Goal: Entertainment & Leisure: Consume media (video, audio)

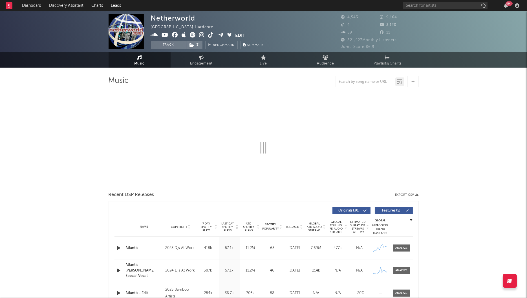
select select "6m"
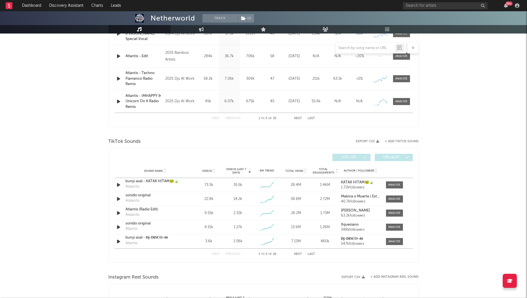
scroll to position [376, 0]
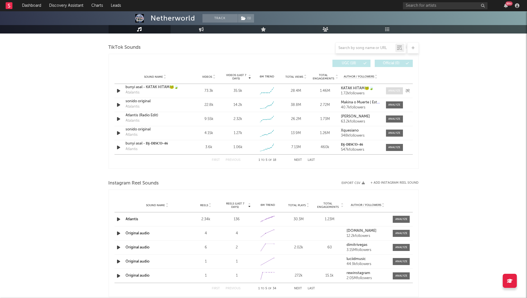
click at [396, 92] on span at bounding box center [394, 90] width 17 height 7
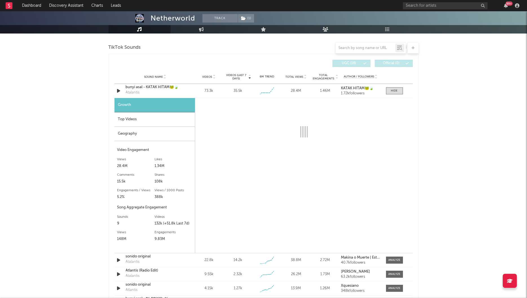
select select "1w"
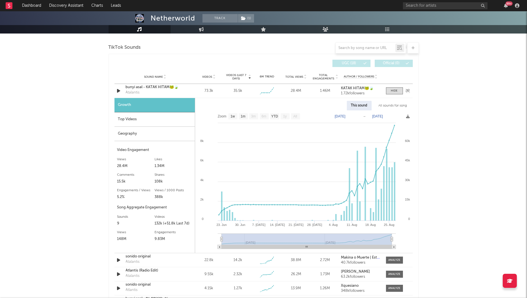
click at [184, 91] on div "Sound Name bunyi asal - KATAK HITAM🐸🍃 Atalantis" at bounding box center [155, 91] width 62 height 13
click at [159, 87] on div "bunyi asal - KATAK HITAM🐸🍃" at bounding box center [155, 88] width 59 height 6
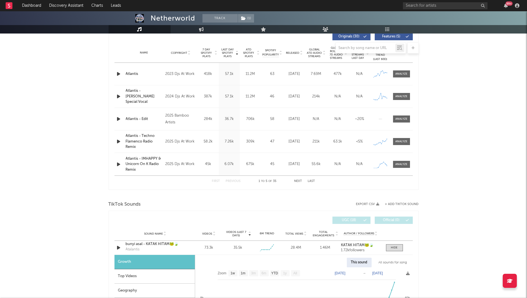
scroll to position [218, 0]
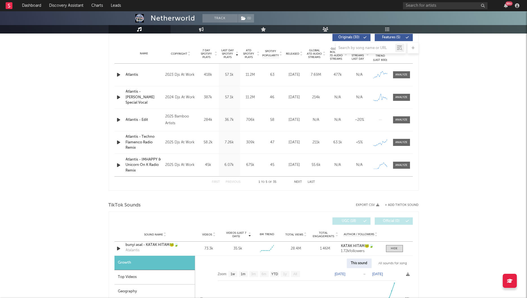
click at [119, 73] on icon "button" at bounding box center [119, 74] width 6 height 7
click at [245, 291] on div at bounding box center [263, 290] width 70 height 1
click at [117, 76] on icon "button" at bounding box center [118, 74] width 5 height 7
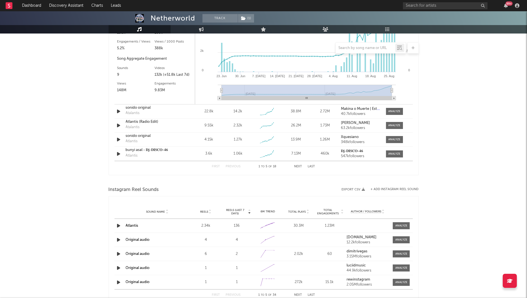
scroll to position [696, 0]
